Goal: Transaction & Acquisition: Purchase product/service

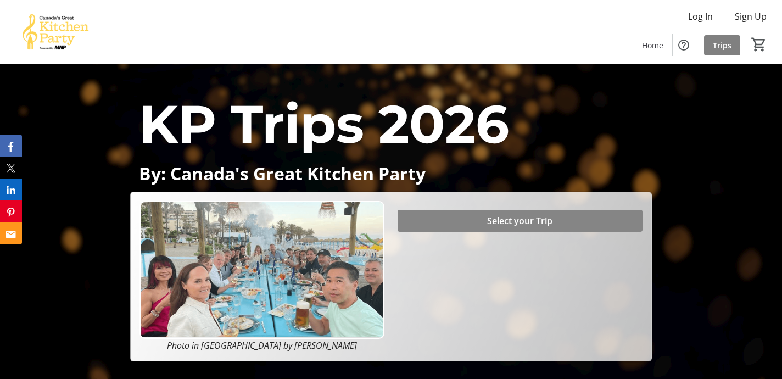
click at [517, 218] on span "Select your Trip" at bounding box center [519, 220] width 65 height 13
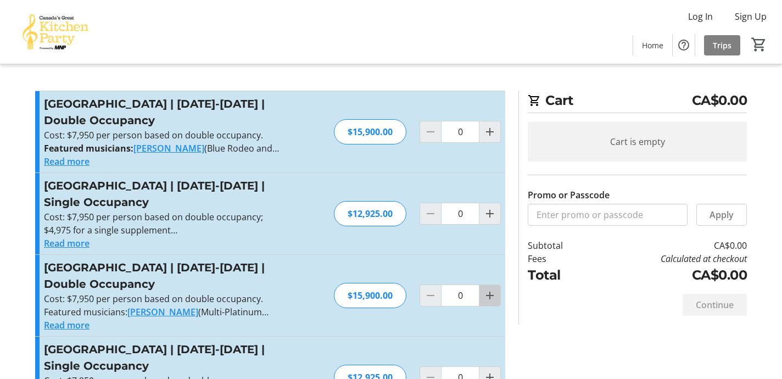
click at [491, 295] on mat-icon "Increment by one" at bounding box center [489, 295] width 13 height 13
type input "1"
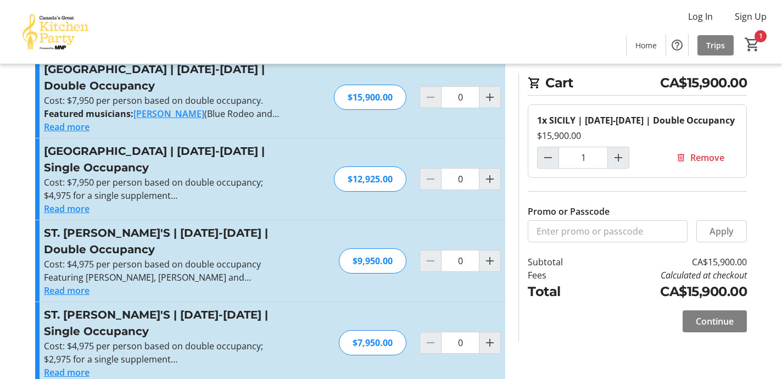
scroll to position [526, 0]
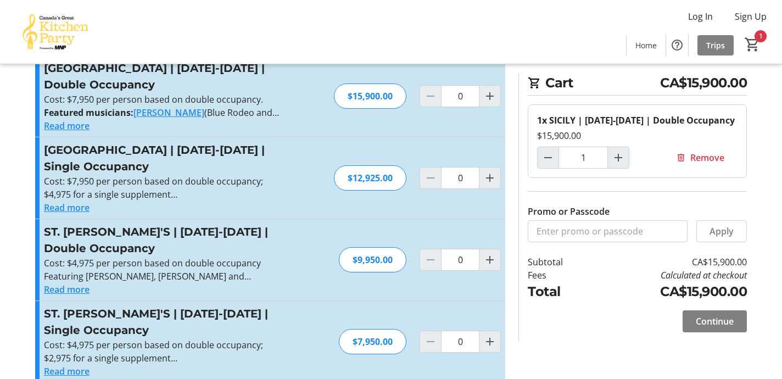
click at [719, 319] on span "Continue" at bounding box center [715, 321] width 38 height 13
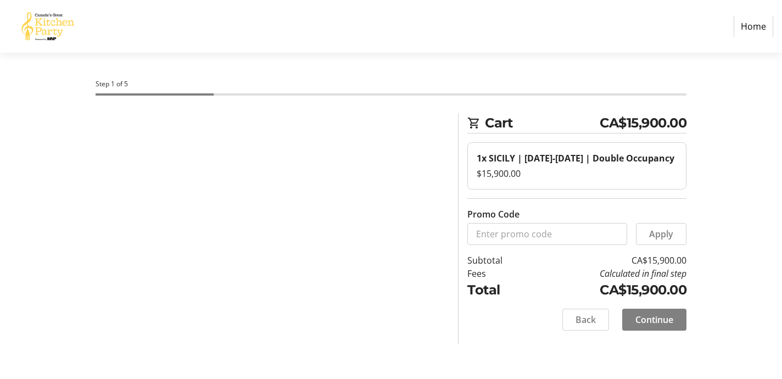
select select "CA"
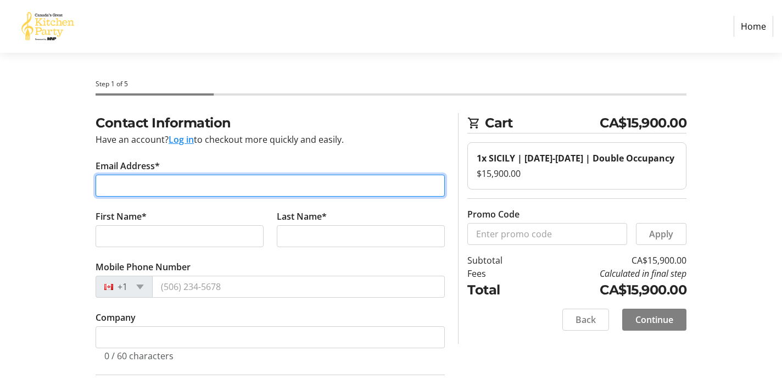
click at [180, 183] on input "Email Address*" at bounding box center [270, 186] width 349 height 22
type input "[EMAIL_ADDRESS][DOMAIN_NAME]"
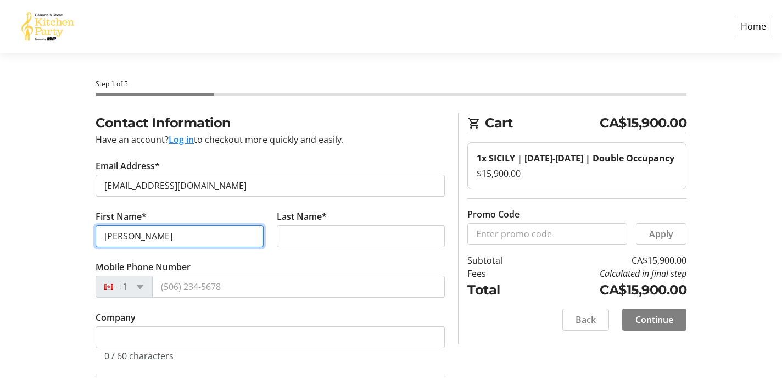
type input "[PERSON_NAME]"
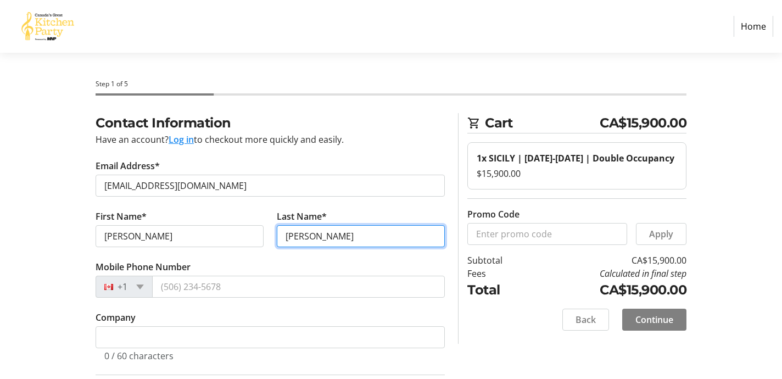
type input "[PERSON_NAME]"
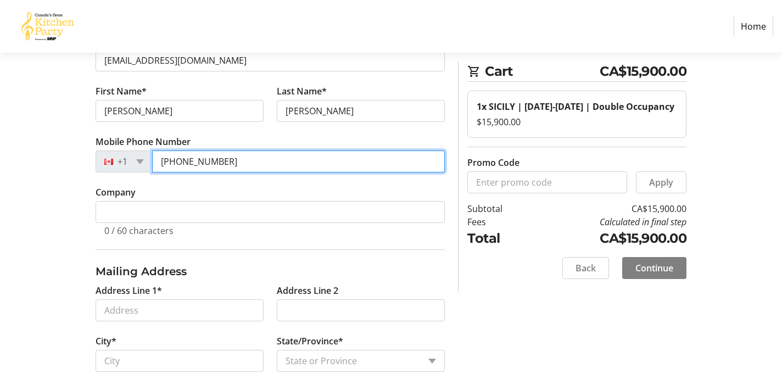
type input "[PHONE_NUMBER]"
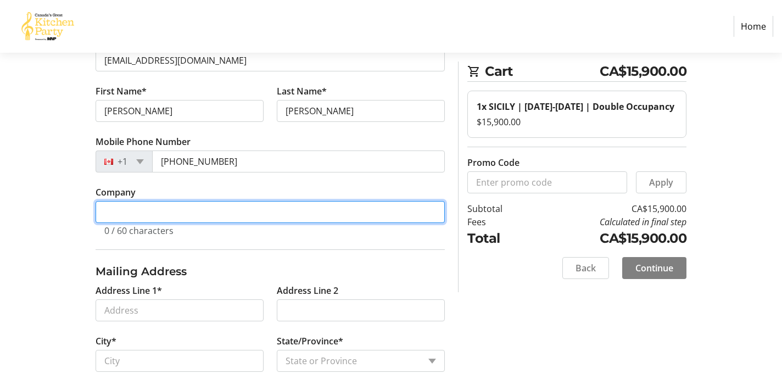
scroll to position [128, 0]
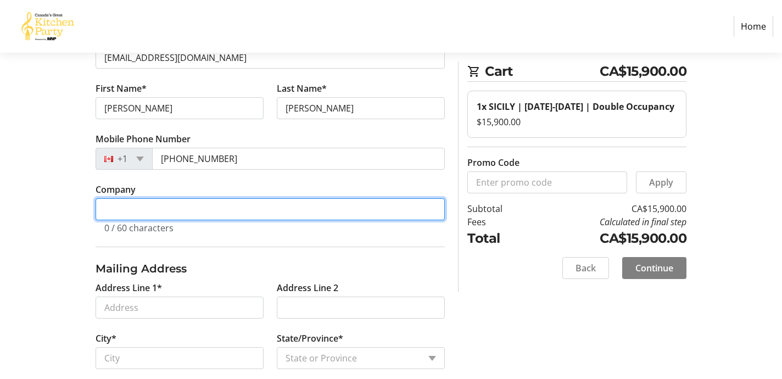
click at [141, 213] on input "Company" at bounding box center [270, 209] width 349 height 22
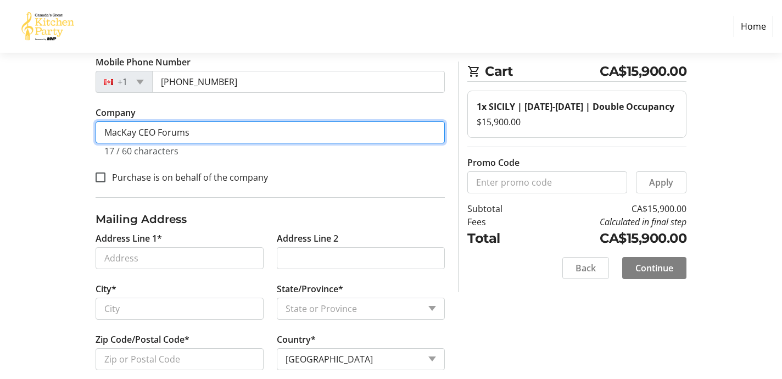
scroll to position [210, 0]
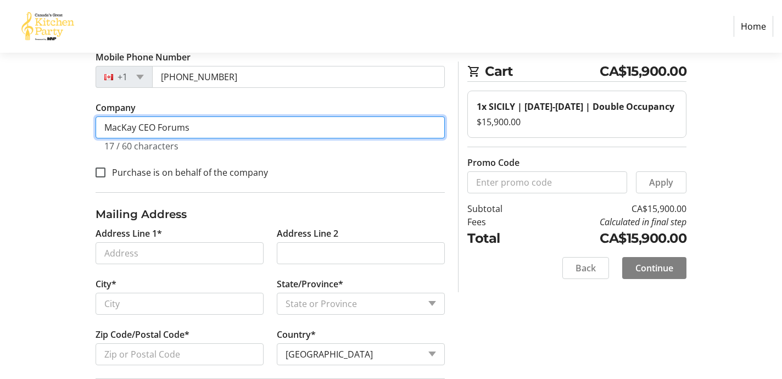
type input "MacKay CEO Forums"
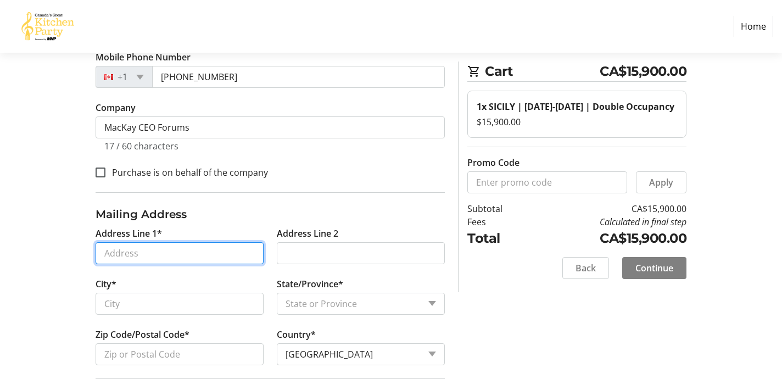
click at [119, 250] on input "Address Line 1*" at bounding box center [180, 253] width 168 height 22
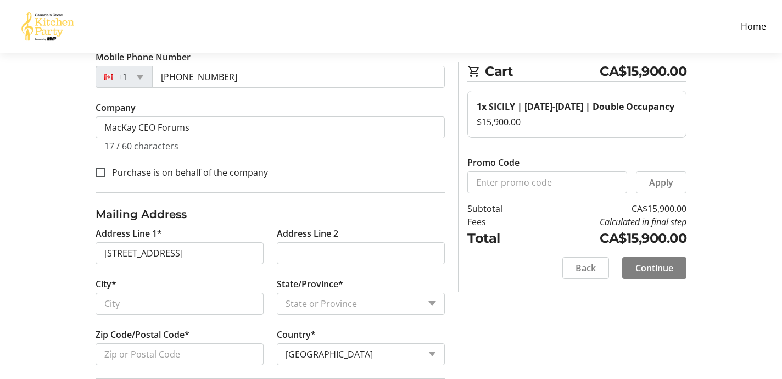
type input "[STREET_ADDRESS]"
type input "North Saanich"
select select "BC"
type input "V8L 5H3"
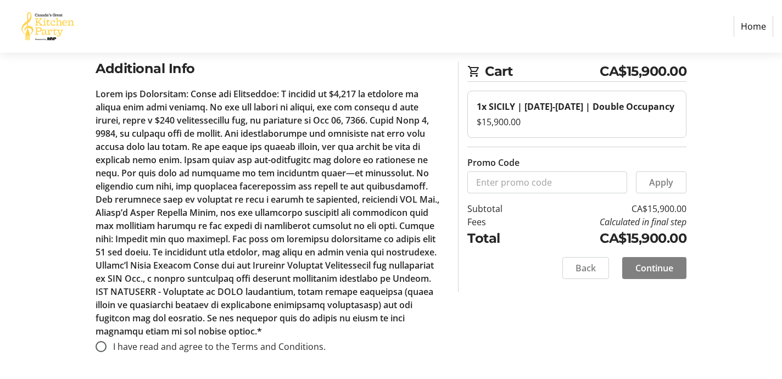
scroll to position [543, 0]
click at [100, 345] on input "I have read and agree to the Terms and Conditions." at bounding box center [101, 346] width 11 height 11
radio input "true"
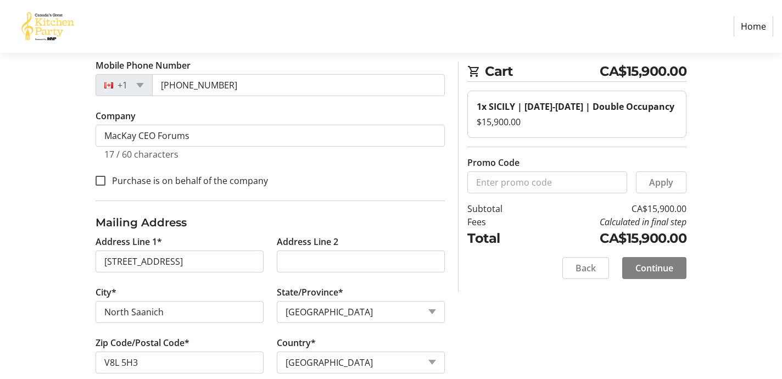
scroll to position [203, 0]
click at [652, 269] on span "Continue" at bounding box center [654, 267] width 38 height 13
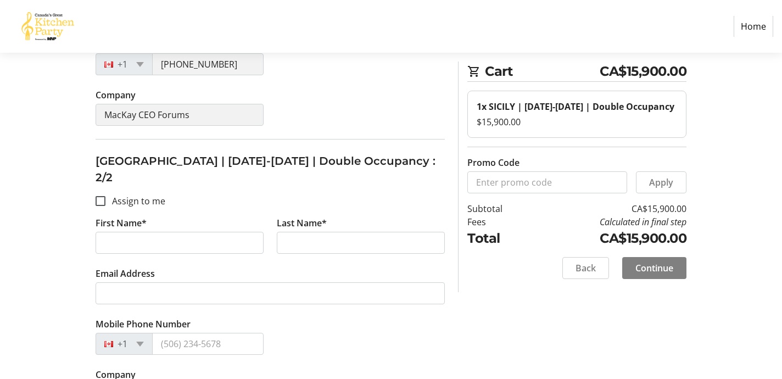
scroll to position [359, 0]
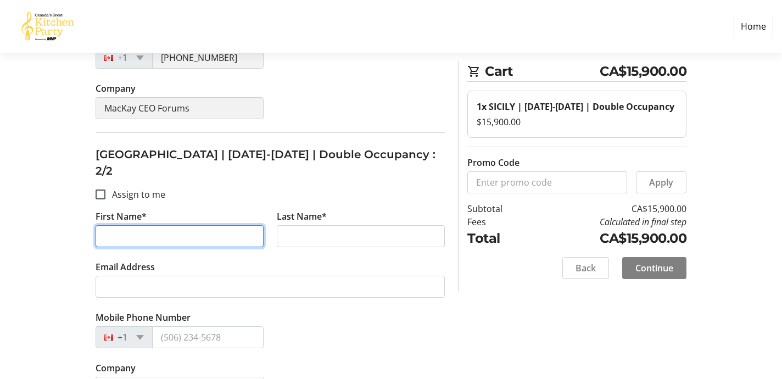
click at [134, 225] on input "First Name*" at bounding box center [180, 236] width 168 height 22
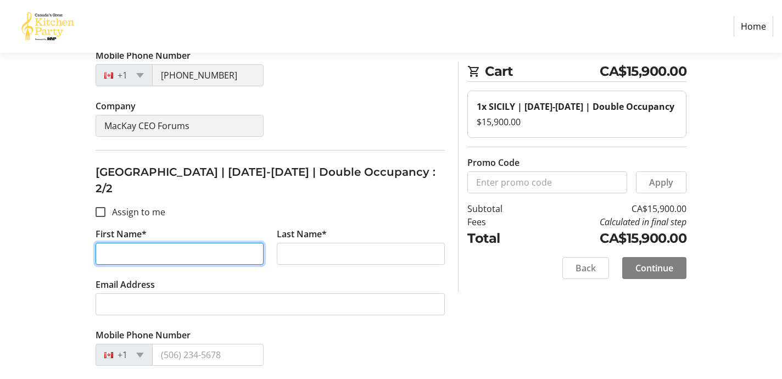
scroll to position [340, 0]
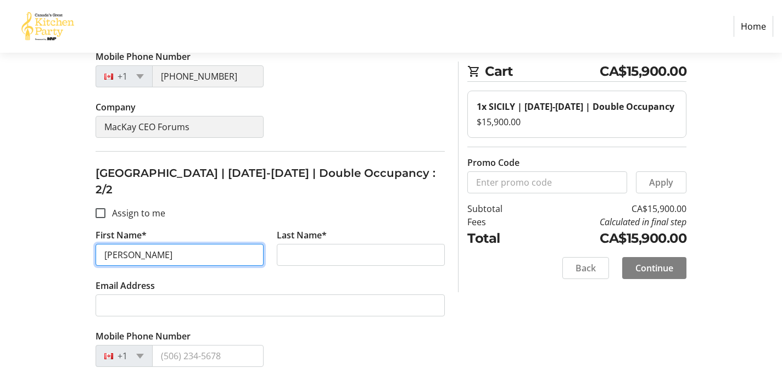
type input "J"
type input "[PERSON_NAME]"
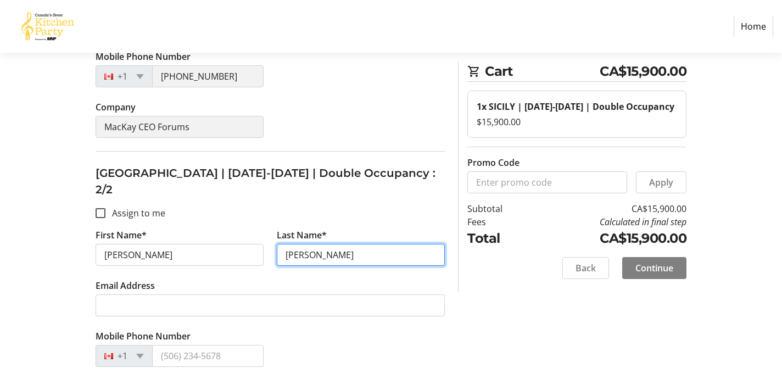
type input "[PERSON_NAME]"
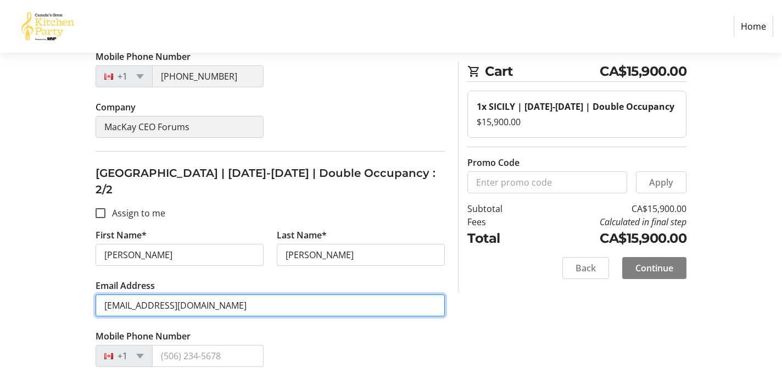
type input "[EMAIL_ADDRESS][DOMAIN_NAME]"
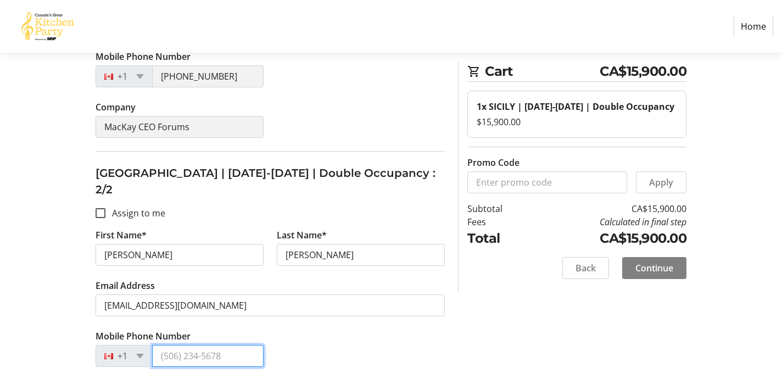
click at [192, 345] on input "Mobile Phone Number" at bounding box center [207, 356] width 111 height 22
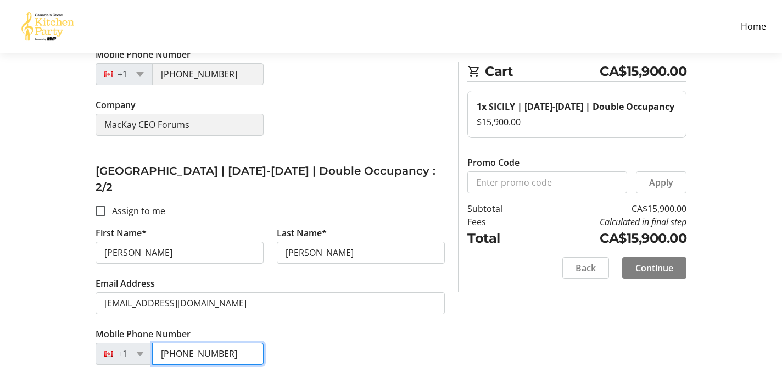
scroll to position [359, 0]
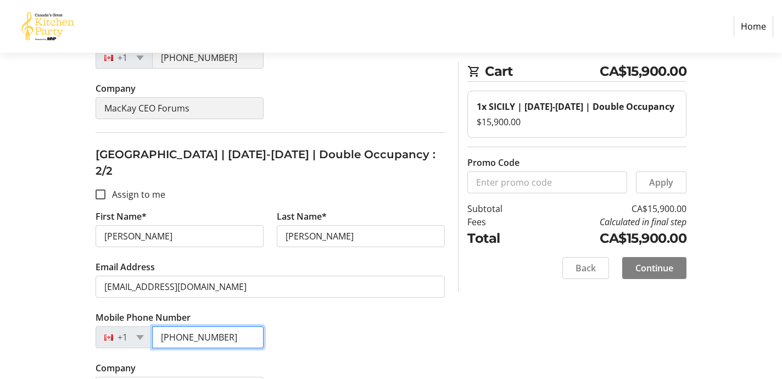
type input "[PHONE_NUMBER]"
drag, startPoint x: 133, startPoint y: 354, endPoint x: 143, endPoint y: 351, distance: 10.3
click at [655, 267] on span "Continue" at bounding box center [654, 267] width 38 height 13
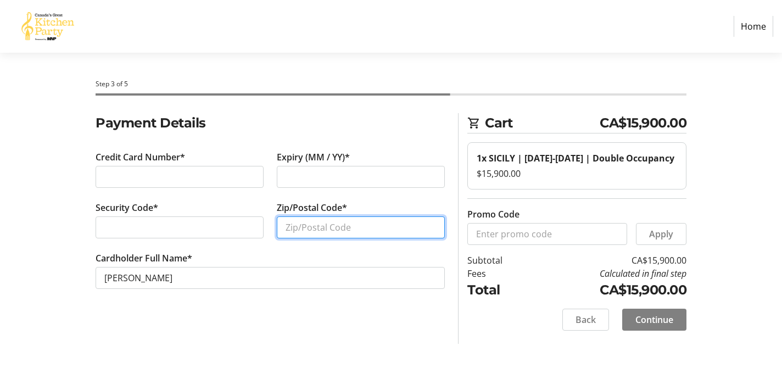
click at [301, 229] on input "Zip/Postal Code*" at bounding box center [361, 227] width 168 height 22
type input "V8L5H3"
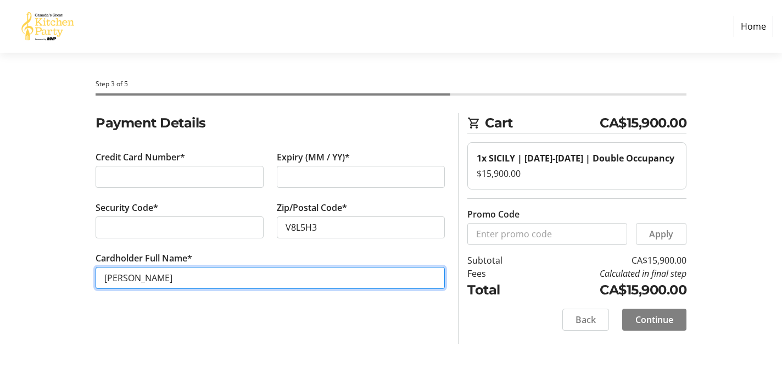
click at [187, 277] on input "[PERSON_NAME]" at bounding box center [270, 278] width 349 height 22
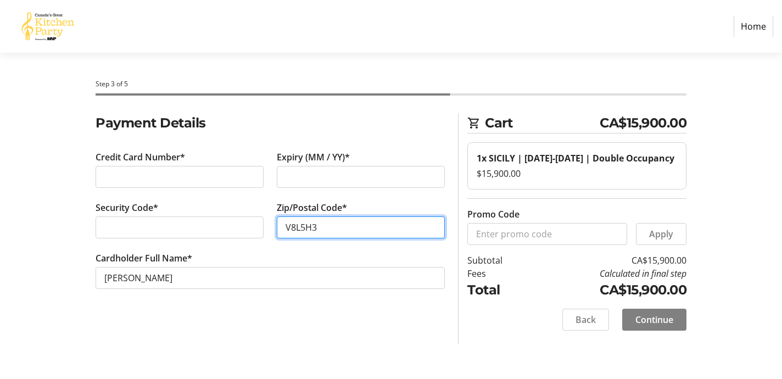
click at [298, 227] on input "V8L5H3" at bounding box center [361, 227] width 168 height 22
click at [301, 227] on input "V8L5H3" at bounding box center [361, 227] width 168 height 22
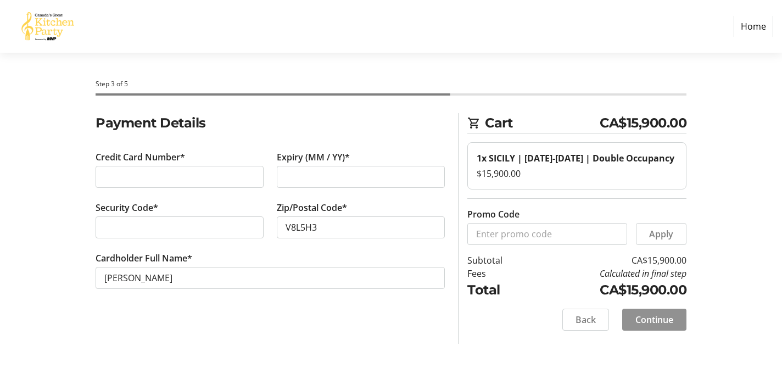
click at [654, 318] on span "Continue" at bounding box center [654, 319] width 38 height 13
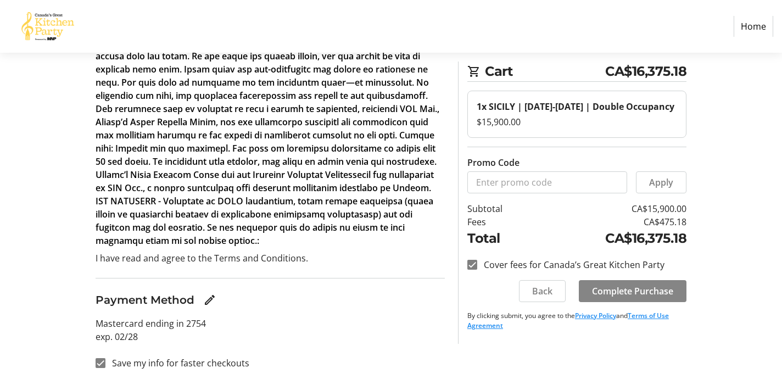
scroll to position [274, 0]
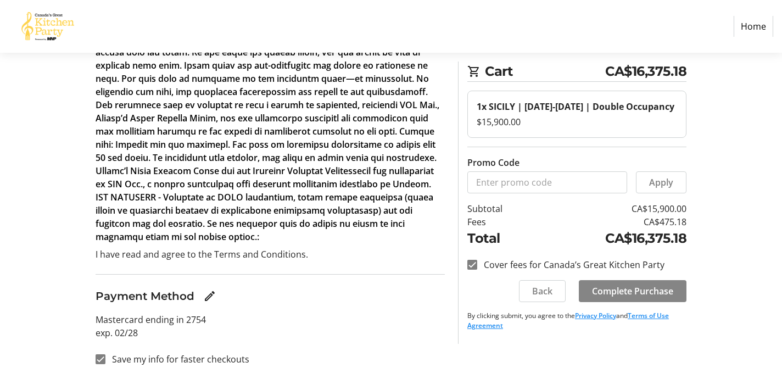
click at [624, 293] on span "Complete Purchase" at bounding box center [632, 290] width 81 height 13
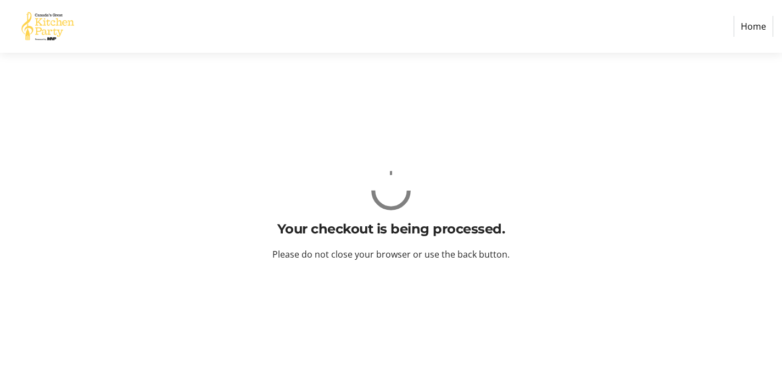
scroll to position [0, 0]
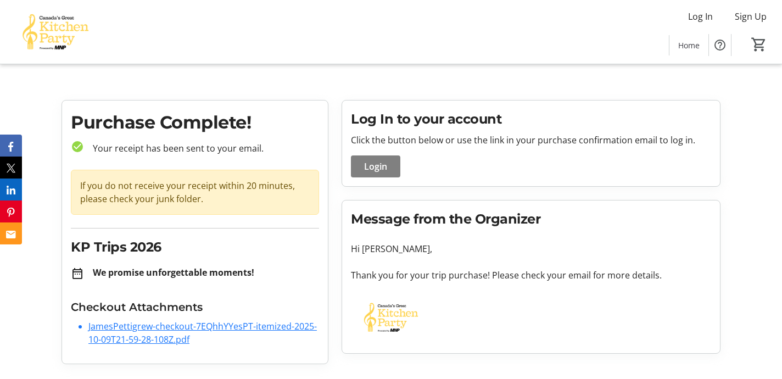
click at [175, 326] on link "JamesPettigrew-checkout-7EQhhYYesPT-itemized-2025-10-09T21-59-28-108Z.pdf" at bounding box center [202, 332] width 228 height 25
